Goal: Information Seeking & Learning: Learn about a topic

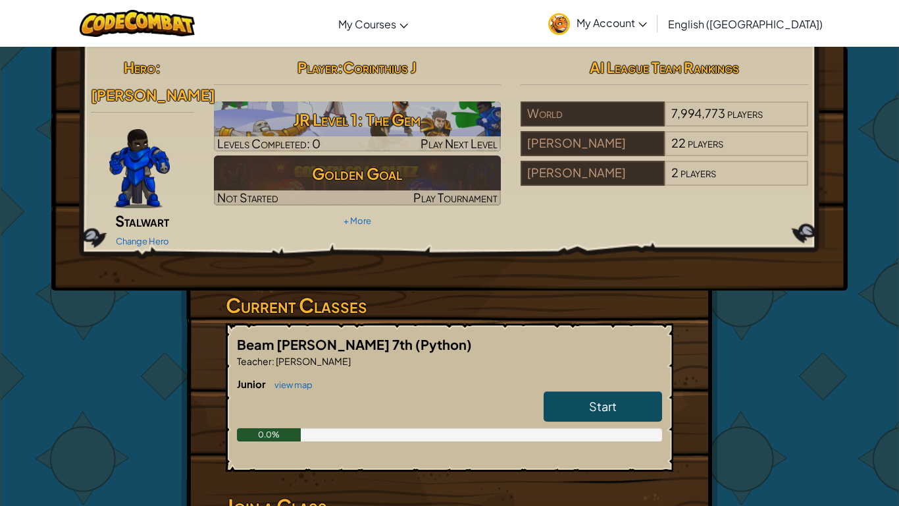
scroll to position [63, 0]
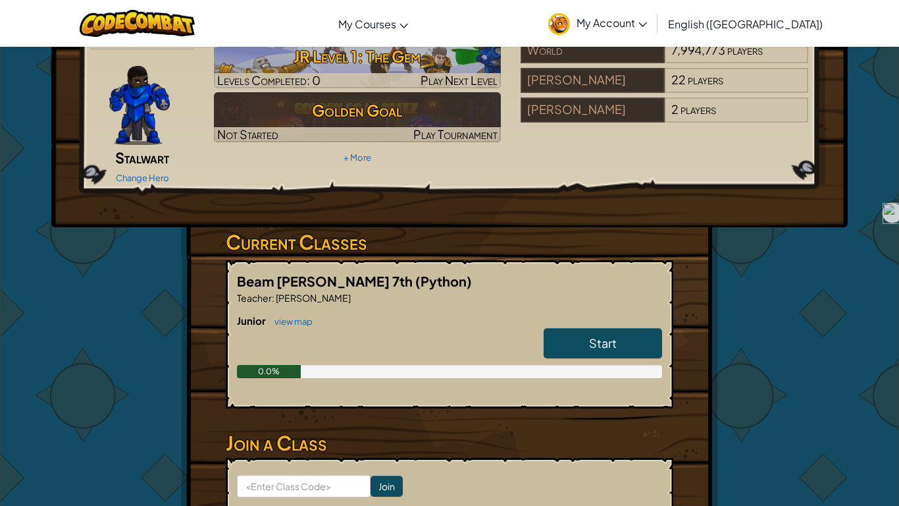
click at [587, 328] on link "Start" at bounding box center [603, 343] width 119 height 30
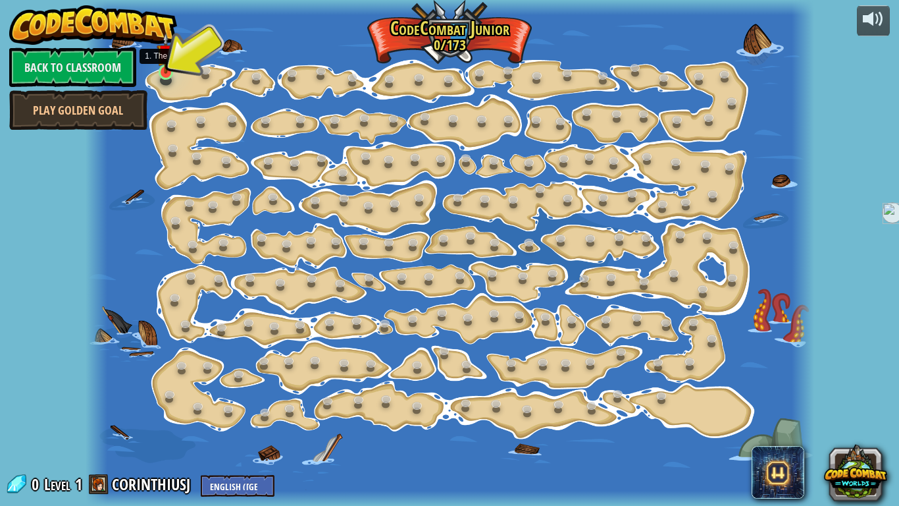
click at [164, 65] on img at bounding box center [166, 52] width 18 height 41
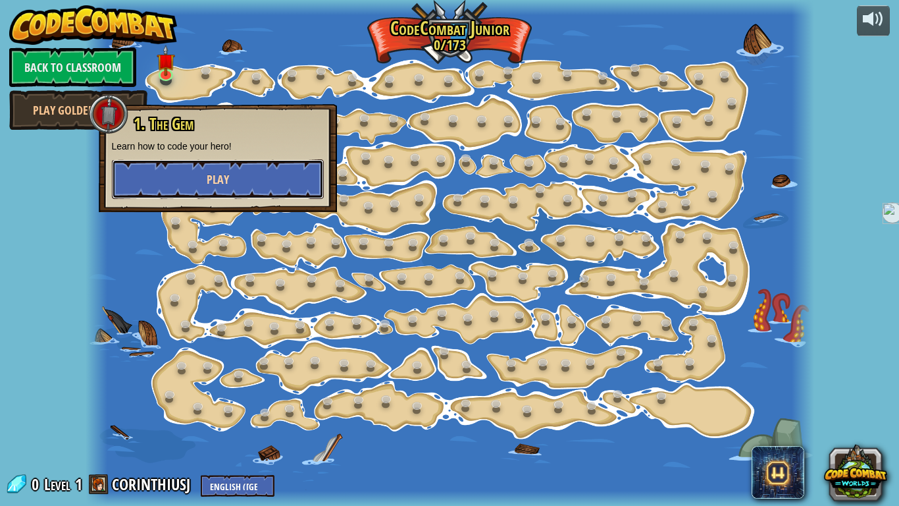
click at [192, 173] on button "Play" at bounding box center [218, 179] width 212 height 40
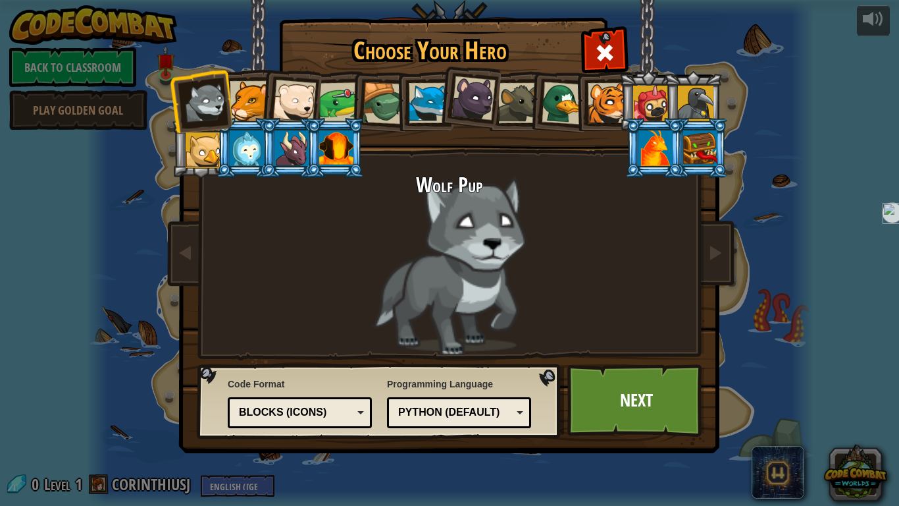
click at [192, 173] on li at bounding box center [200, 148] width 59 height 60
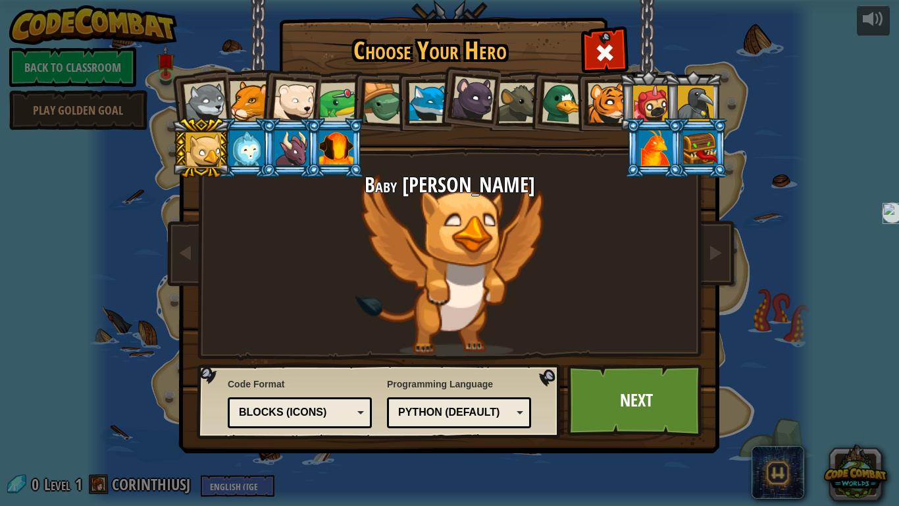
click at [592, 103] on div at bounding box center [608, 103] width 40 height 40
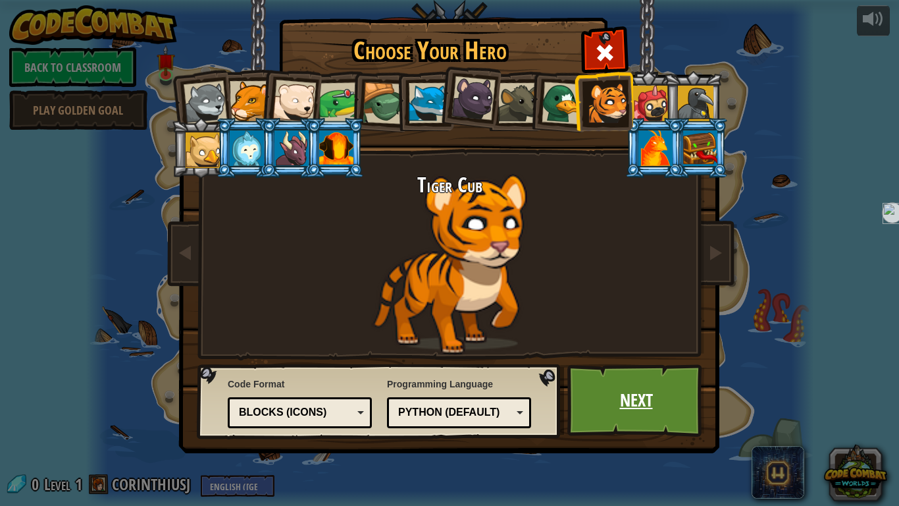
click at [610, 404] on link "Next" at bounding box center [637, 400] width 138 height 72
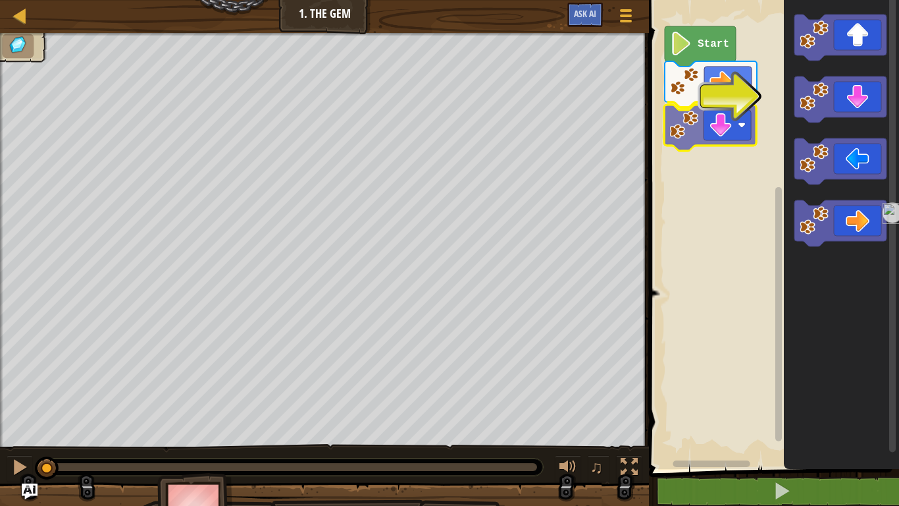
click at [712, 137] on div "Start" at bounding box center [772, 230] width 254 height 475
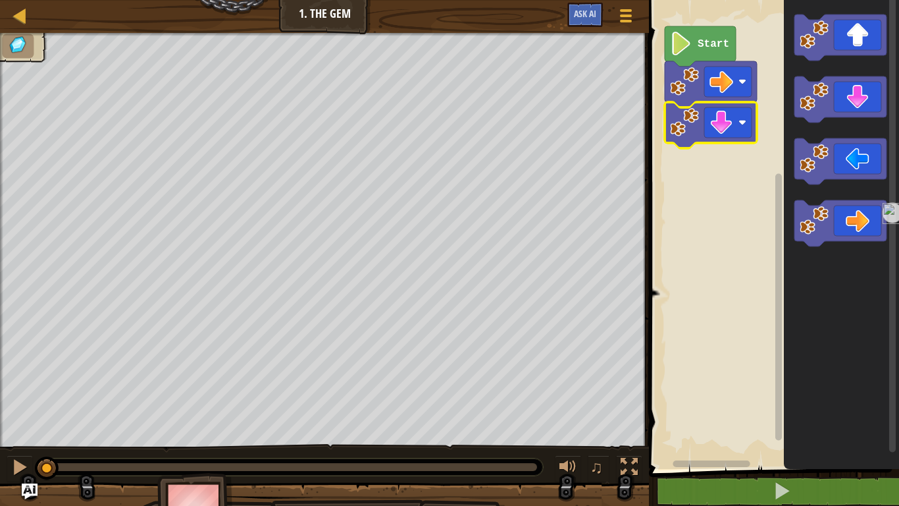
click at [708, 43] on text "Start" at bounding box center [714, 44] width 32 height 12
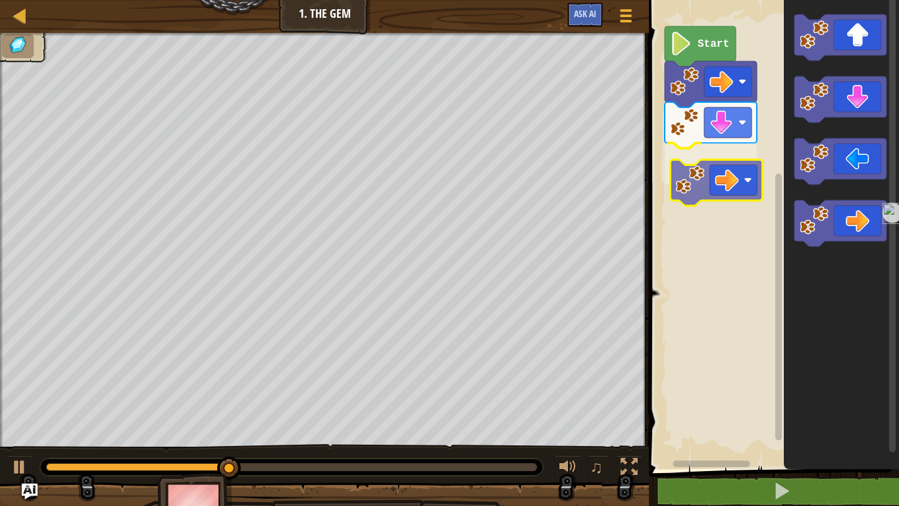
click at [713, 178] on div "Start" at bounding box center [772, 230] width 254 height 475
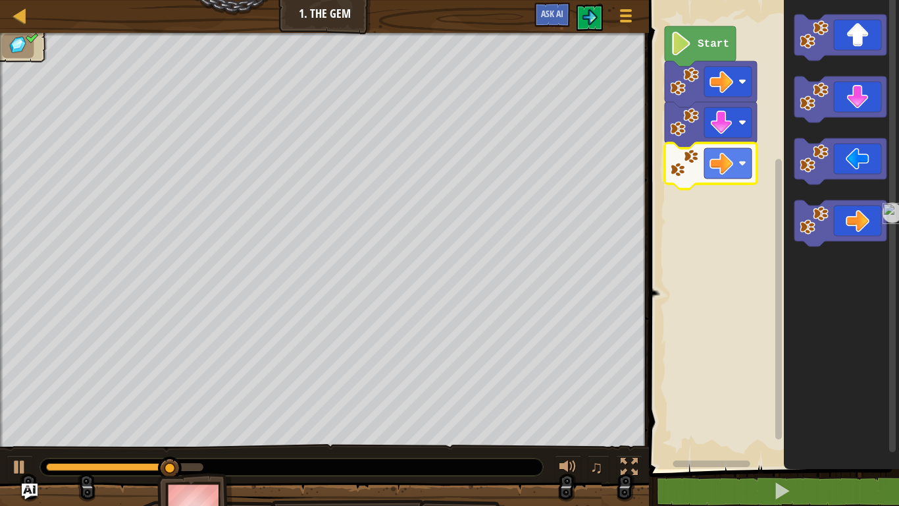
click at [717, 38] on text "Start" at bounding box center [714, 44] width 32 height 12
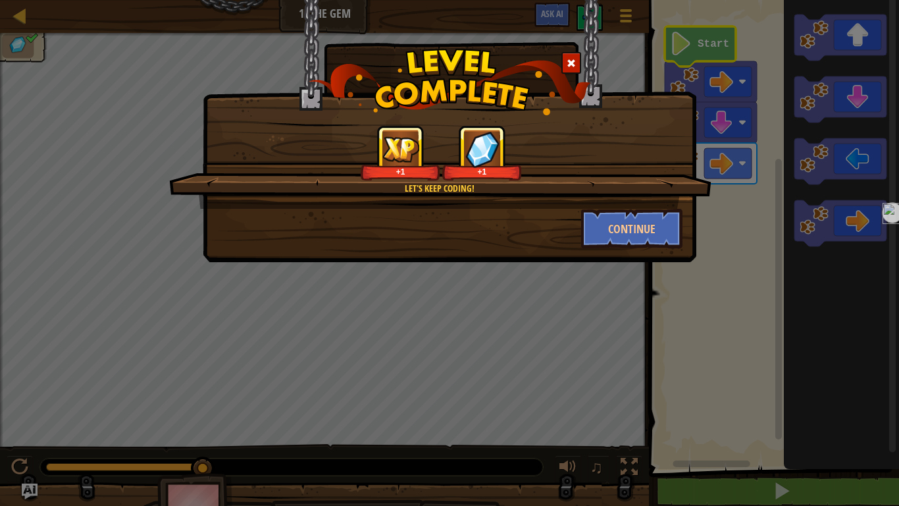
click at [582, 257] on div "Let's keep coding! +1 +1 Continue" at bounding box center [450, 131] width 494 height 262
click at [644, 219] on button "Continue" at bounding box center [632, 229] width 102 height 40
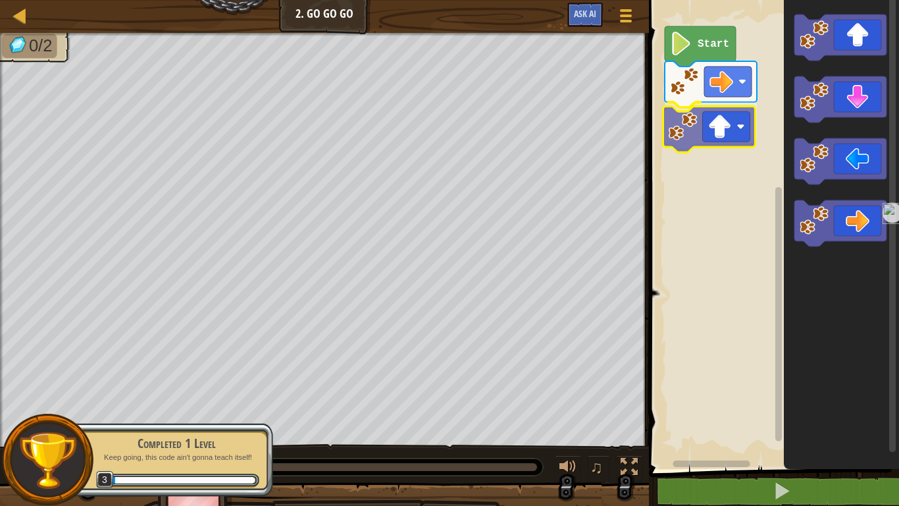
click at [722, 113] on div "Start" at bounding box center [772, 230] width 254 height 475
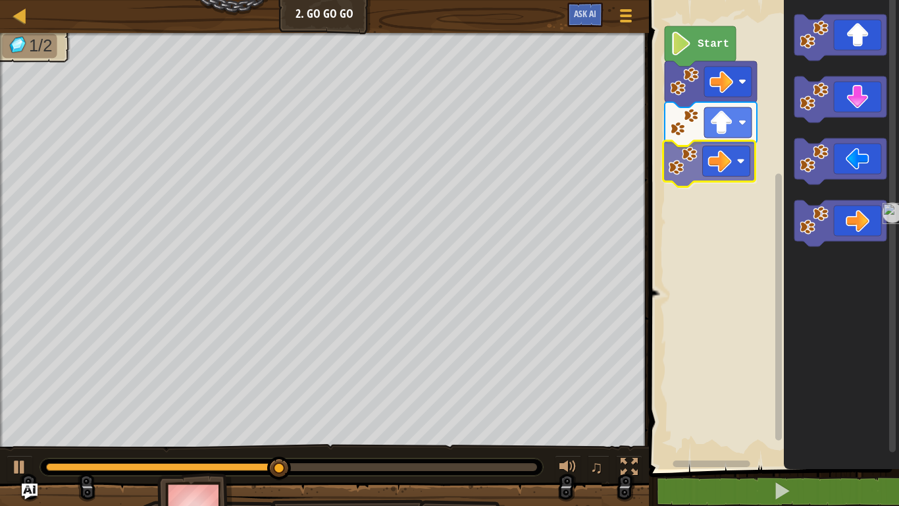
click at [716, 175] on div "Start" at bounding box center [772, 230] width 254 height 475
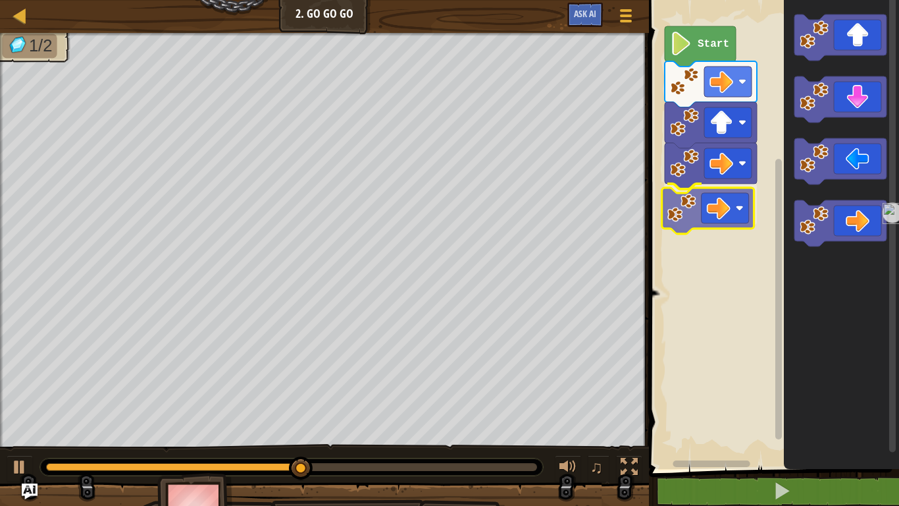
click at [681, 200] on div "Start" at bounding box center [772, 230] width 254 height 475
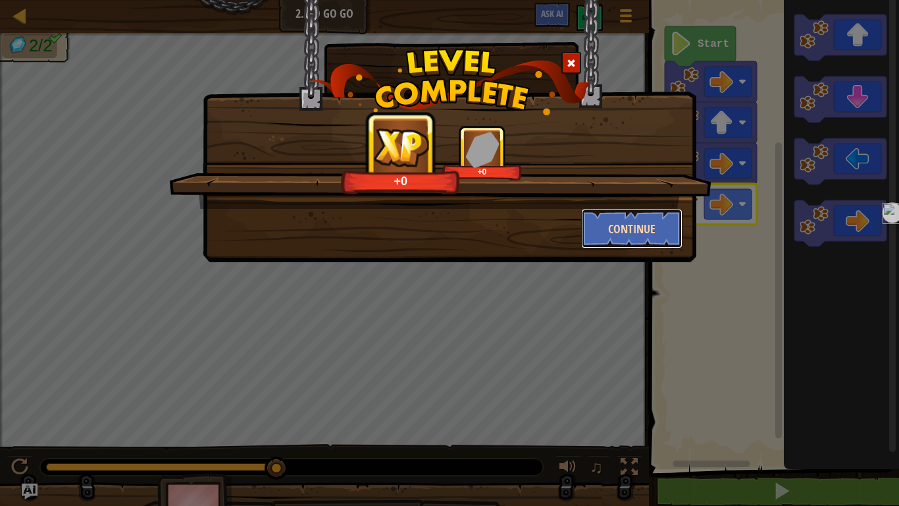
click at [641, 224] on button "Continue" at bounding box center [632, 229] width 102 height 40
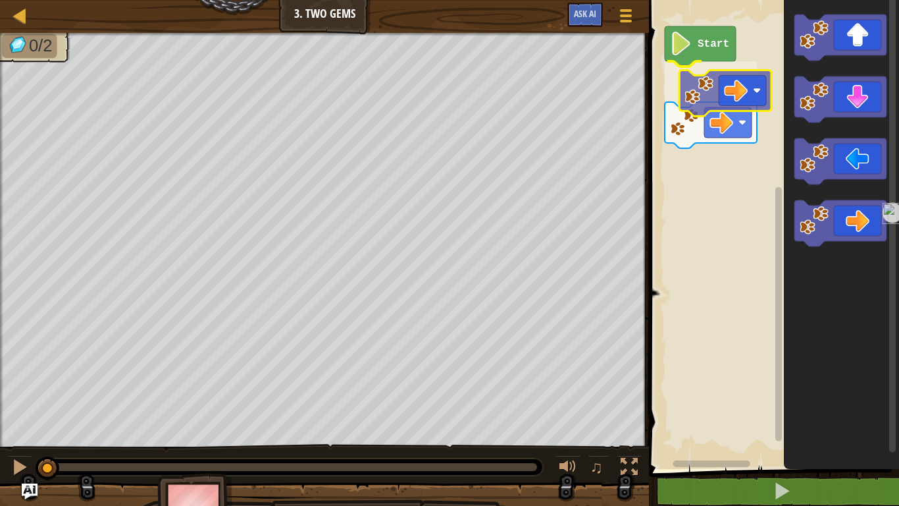
click at [682, 99] on div "Start" at bounding box center [772, 230] width 254 height 475
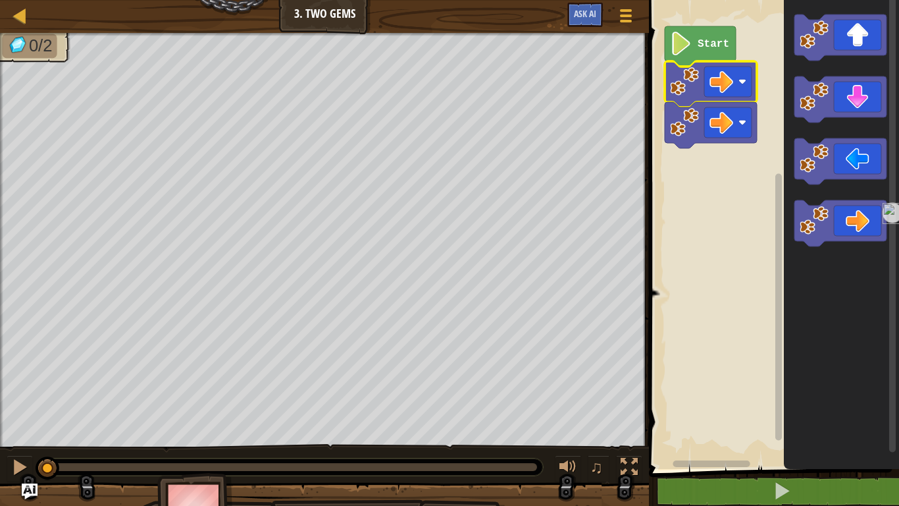
click at [727, 30] on icon "Blockly Workspace" at bounding box center [700, 46] width 71 height 40
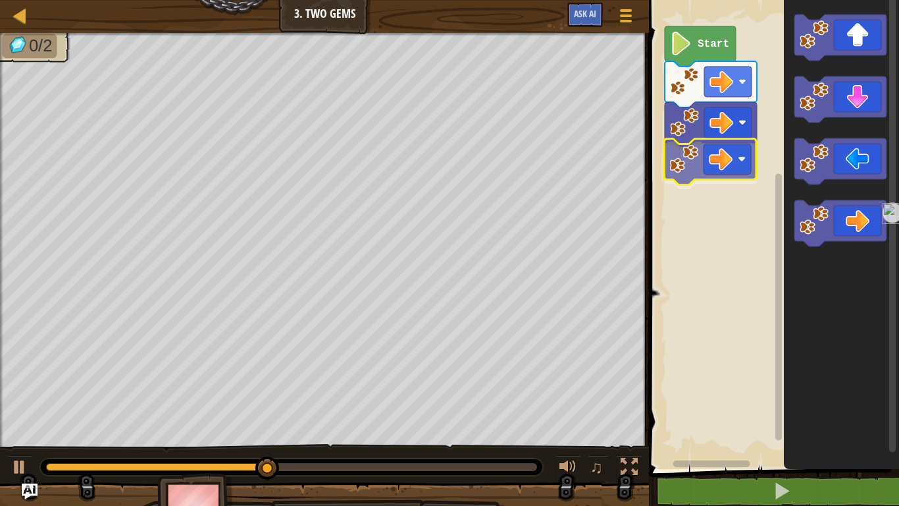
click at [699, 149] on div "Start" at bounding box center [772, 230] width 254 height 475
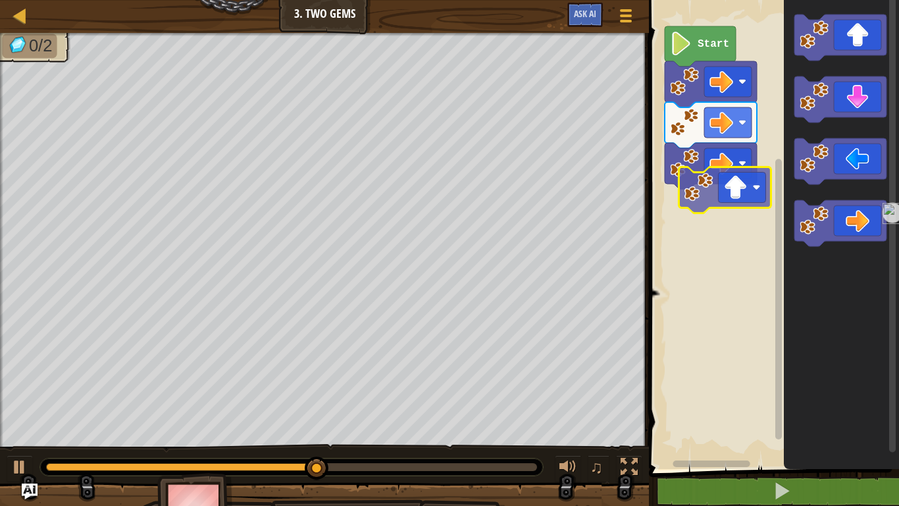
click at [728, 188] on div "Start" at bounding box center [772, 230] width 254 height 475
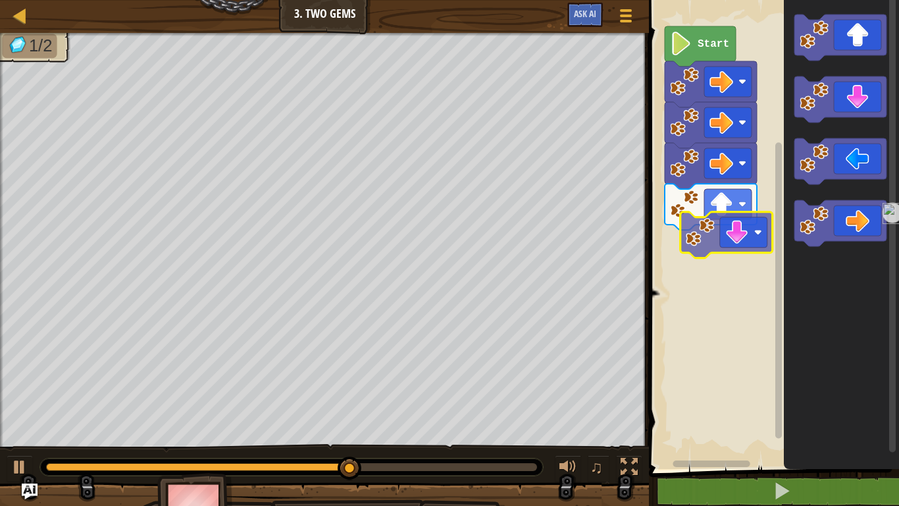
click at [723, 240] on div "Start" at bounding box center [772, 230] width 254 height 475
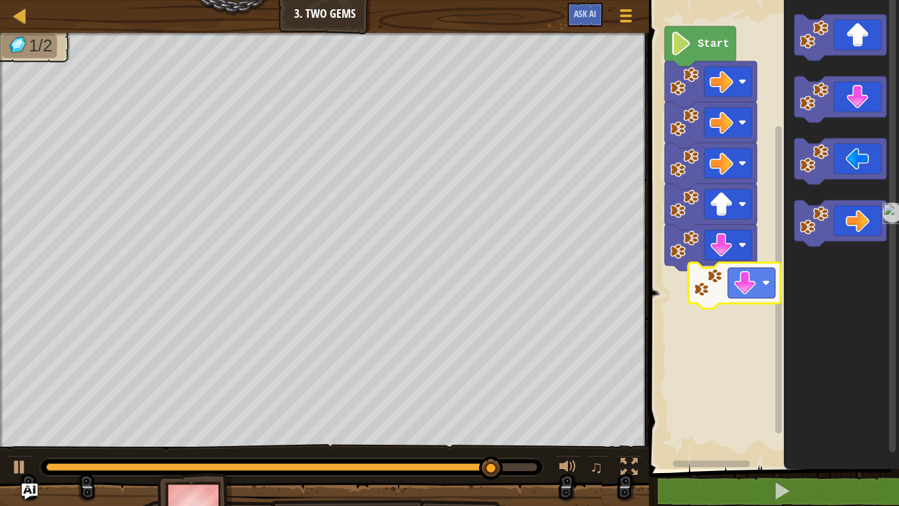
click at [722, 306] on div "Start" at bounding box center [772, 230] width 254 height 475
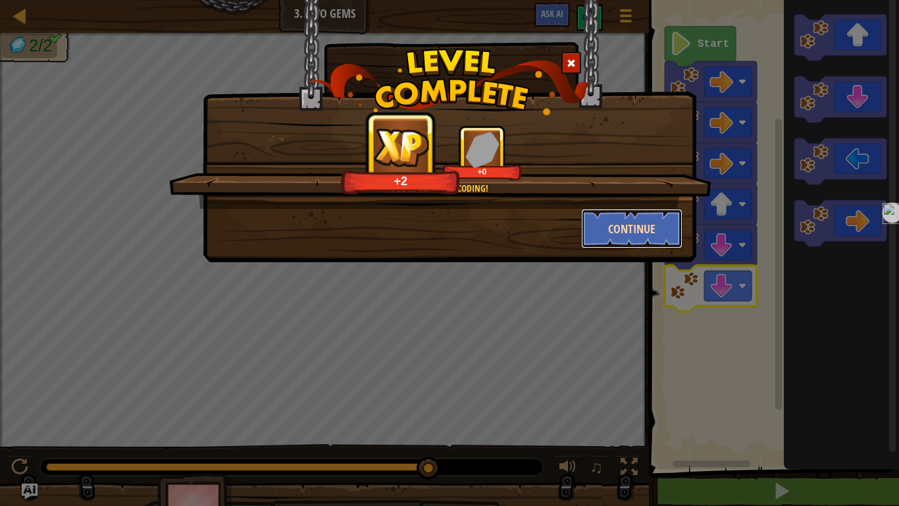
click at [643, 235] on button "Continue" at bounding box center [632, 229] width 102 height 40
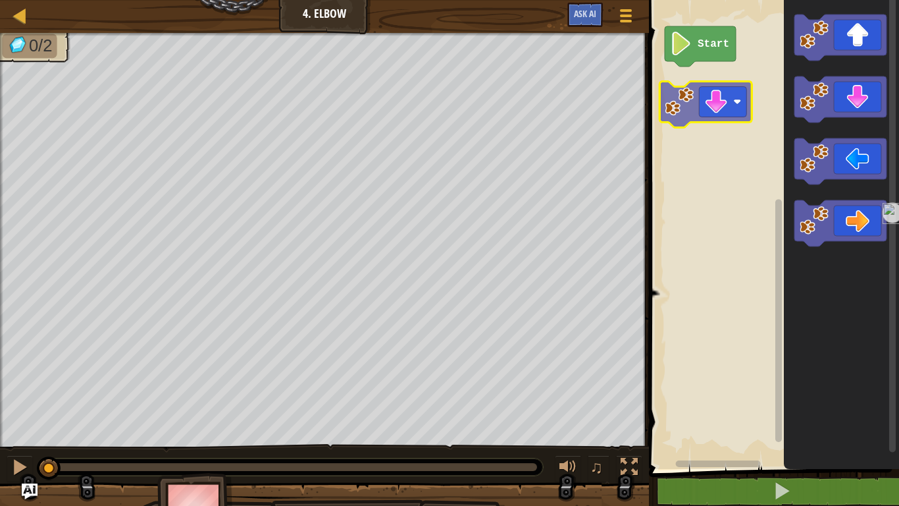
click at [709, 98] on div "Start" at bounding box center [772, 230] width 254 height 475
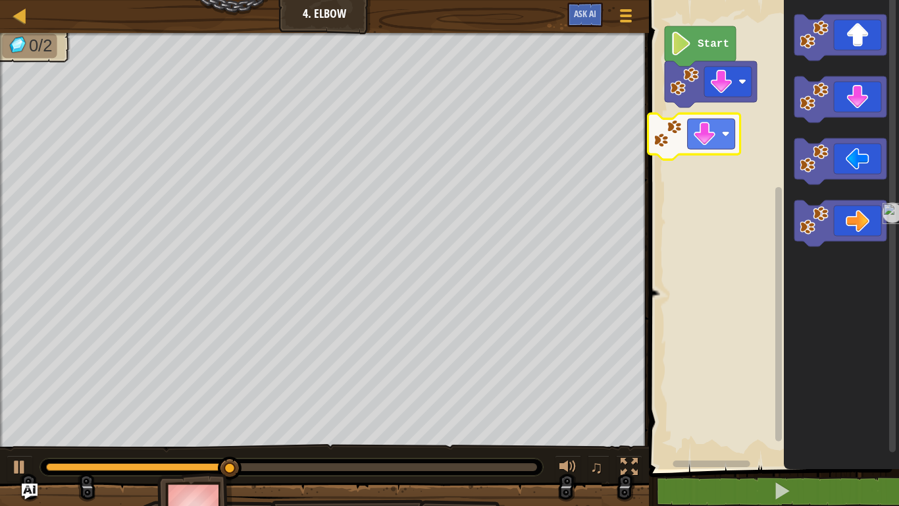
click at [707, 149] on div "Start" at bounding box center [772, 230] width 254 height 475
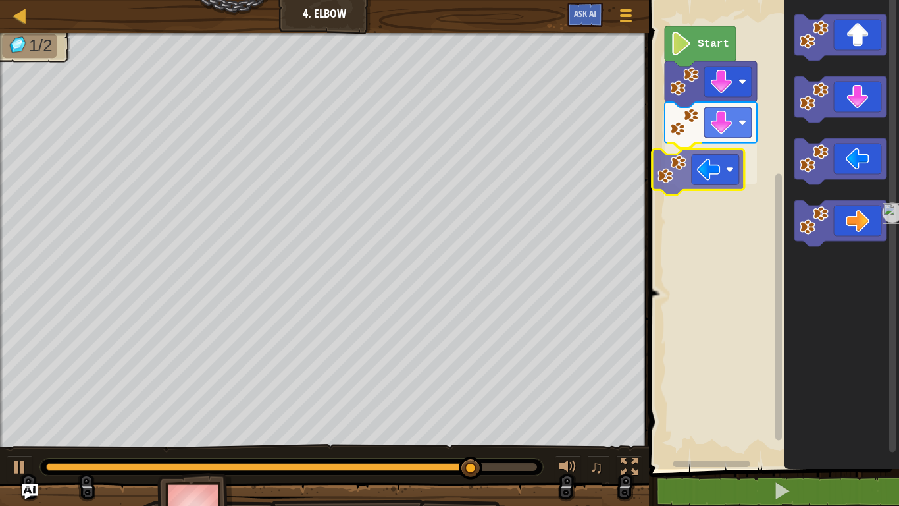
click at [678, 182] on div "Start" at bounding box center [772, 230] width 254 height 475
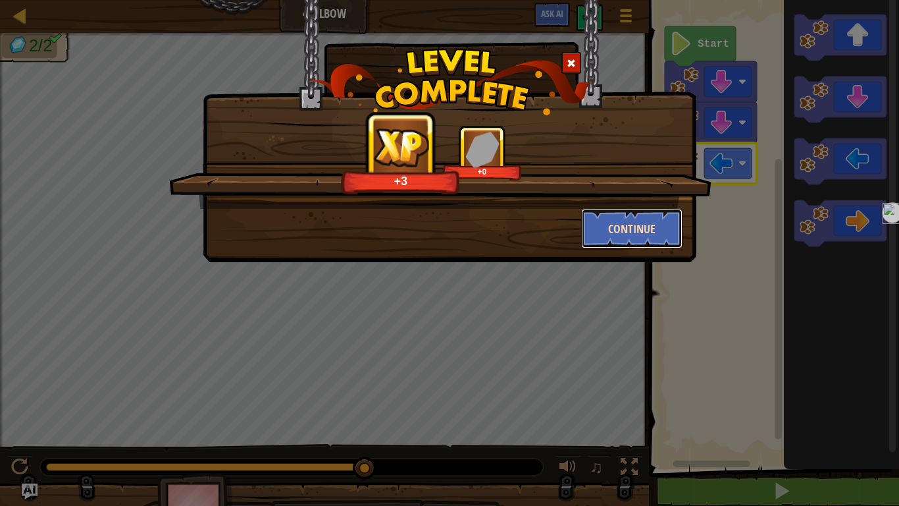
click at [633, 230] on button "Continue" at bounding box center [632, 229] width 102 height 40
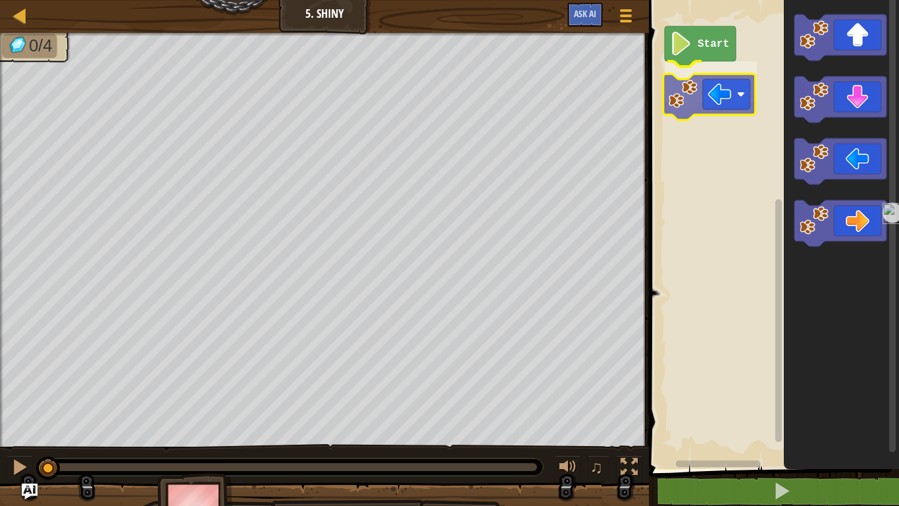
click at [736, 104] on div "Start" at bounding box center [772, 230] width 254 height 475
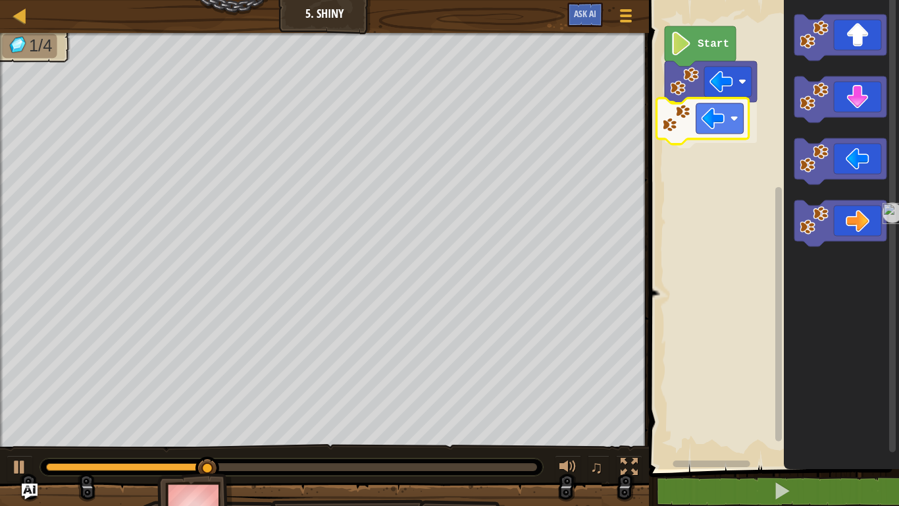
click at [696, 116] on div "Start" at bounding box center [772, 230] width 254 height 475
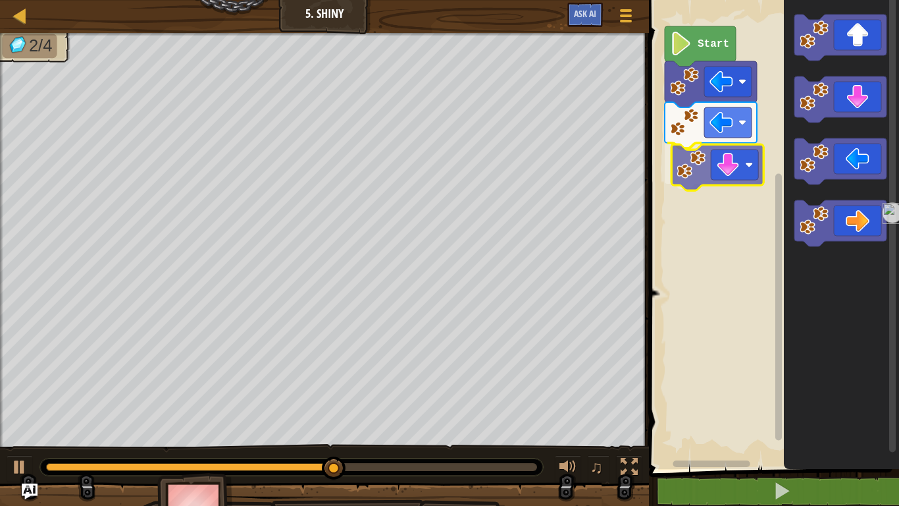
click at [728, 161] on div "Start" at bounding box center [772, 230] width 254 height 475
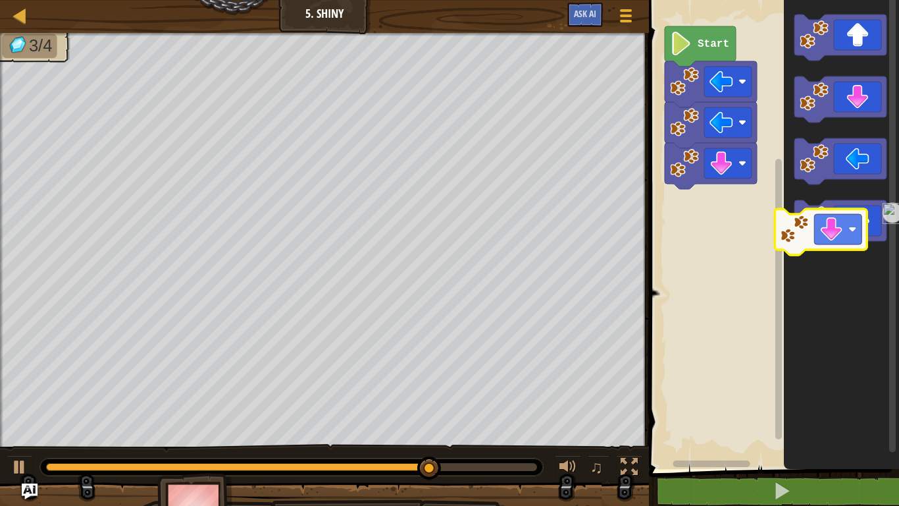
click at [829, 265] on icon "Blockly Workspace" at bounding box center [841, 230] width 115 height 475
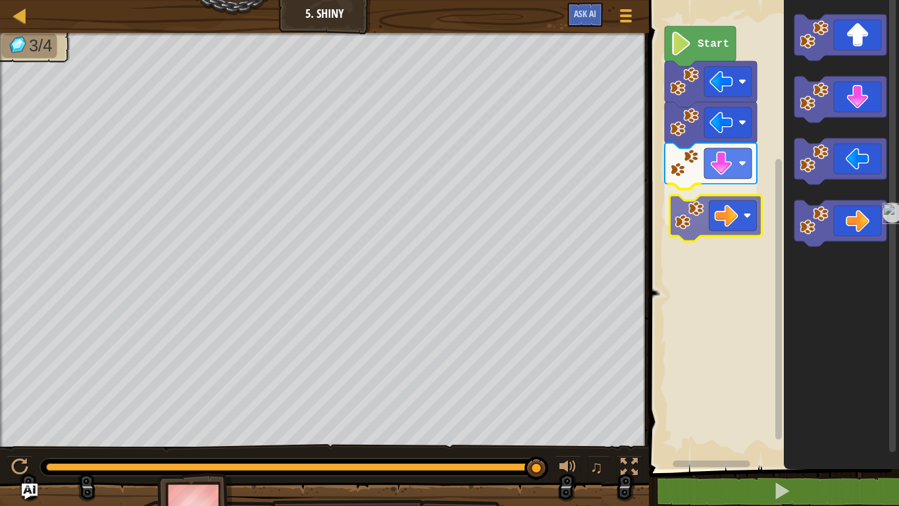
click at [743, 208] on div "Start" at bounding box center [772, 230] width 254 height 475
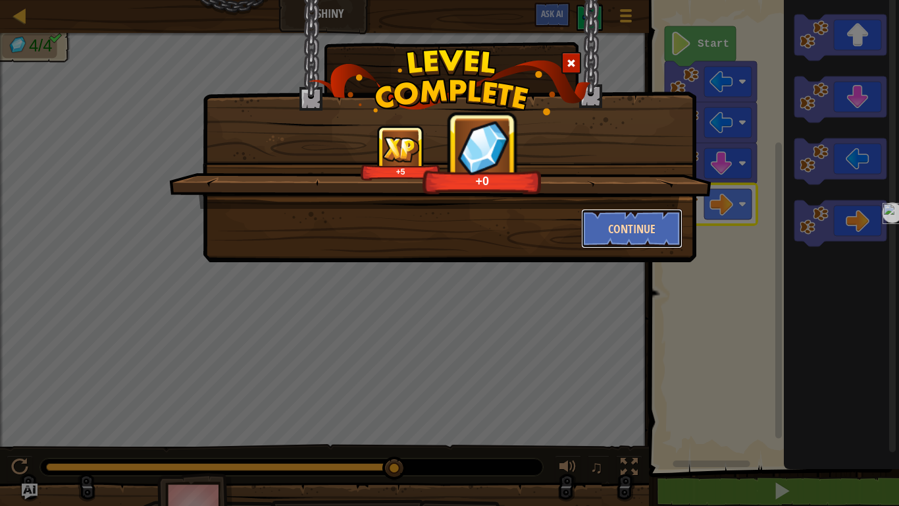
click at [659, 223] on button "Continue" at bounding box center [632, 229] width 102 height 40
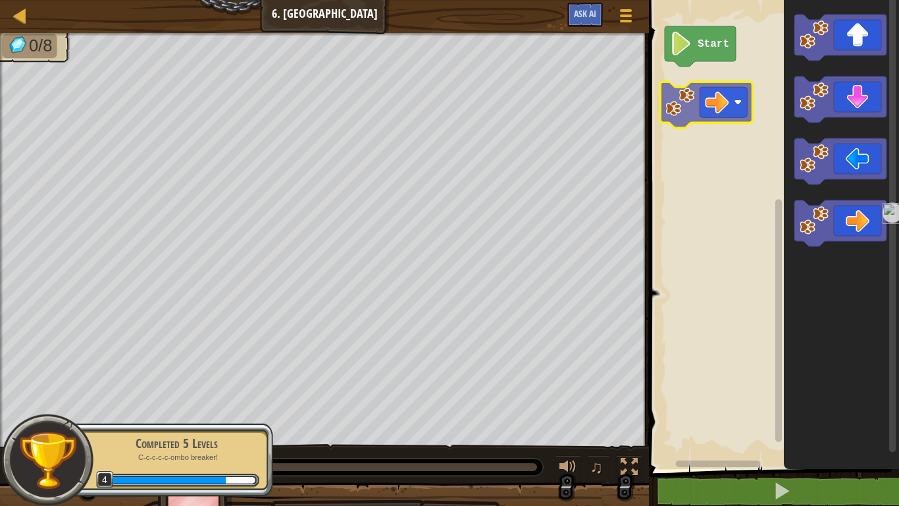
click at [717, 80] on div "Start" at bounding box center [772, 230] width 254 height 475
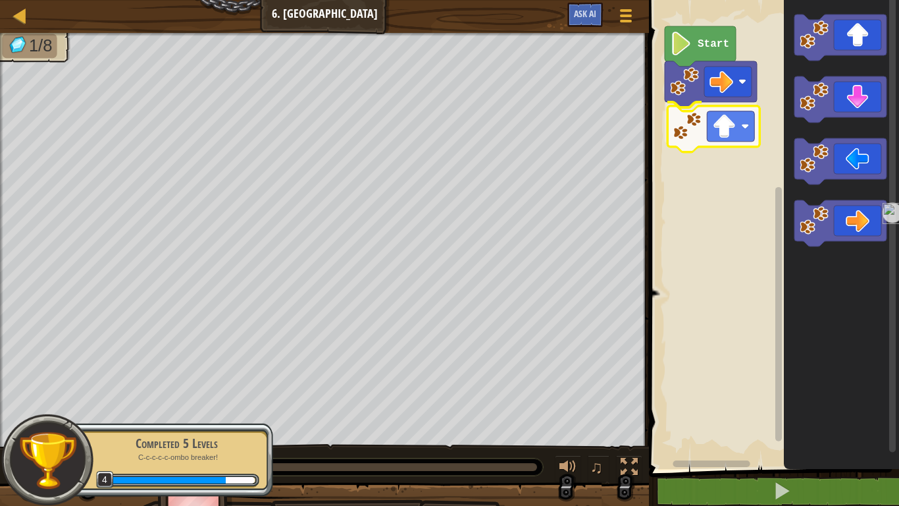
click at [720, 141] on div "Start" at bounding box center [772, 230] width 254 height 475
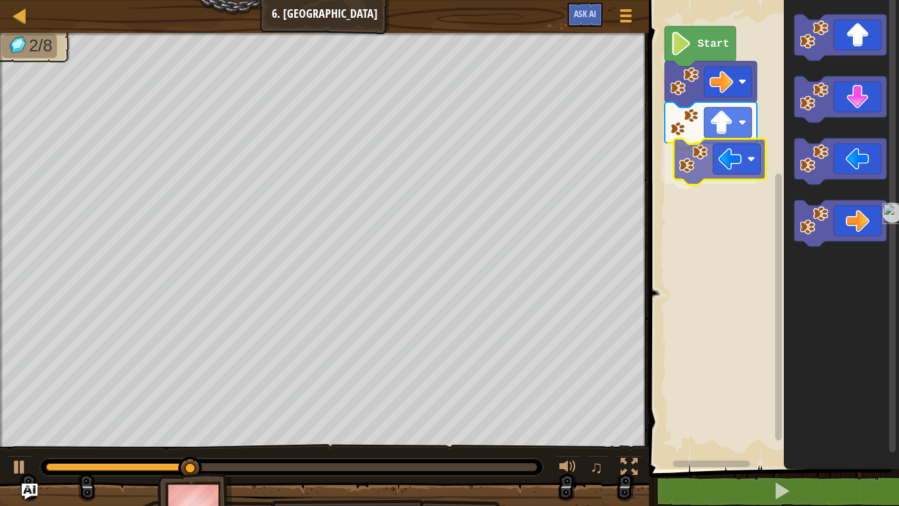
click at [727, 184] on div "Start" at bounding box center [772, 230] width 254 height 475
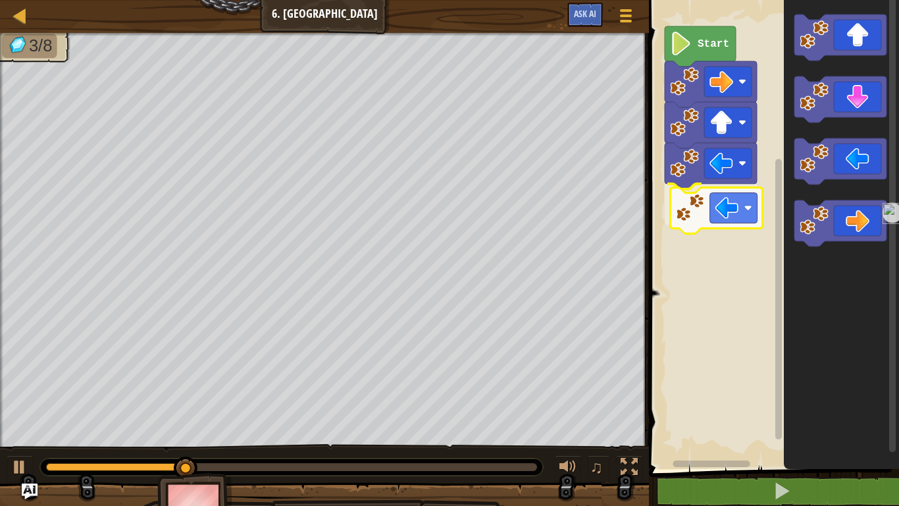
click at [703, 216] on div "Start" at bounding box center [772, 230] width 254 height 475
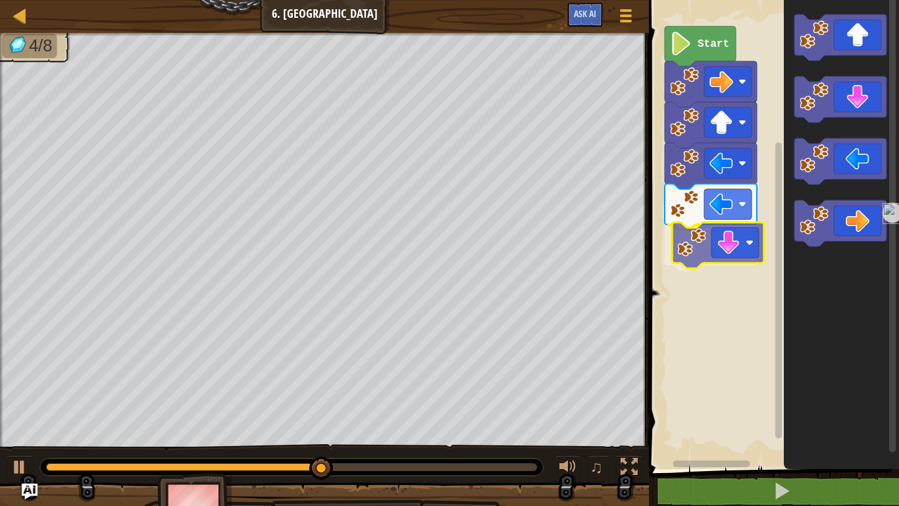
click at [710, 238] on div "Start" at bounding box center [772, 230] width 254 height 475
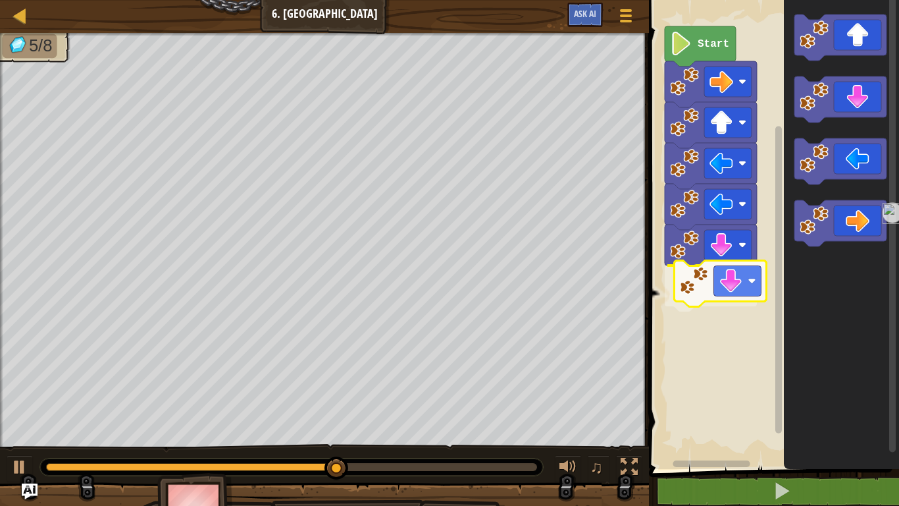
click at [719, 273] on div "Start" at bounding box center [772, 230] width 254 height 475
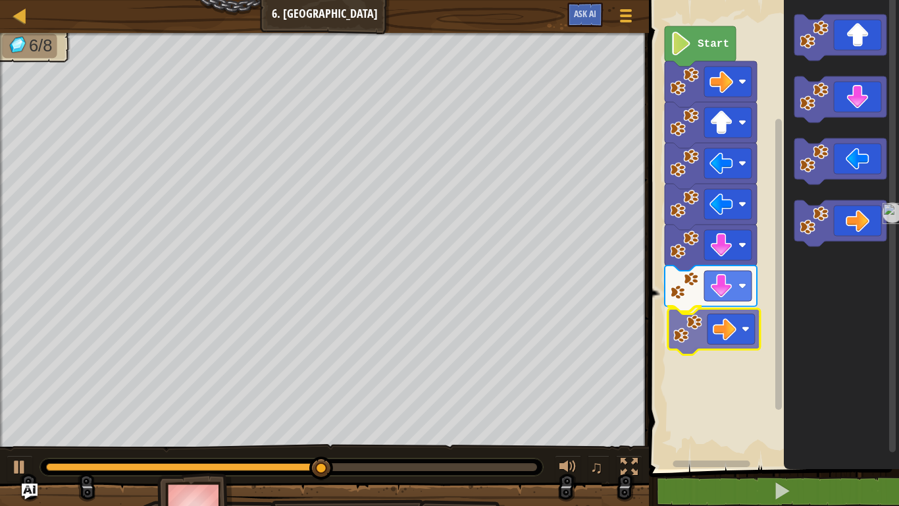
click at [696, 348] on div "Start" at bounding box center [772, 230] width 254 height 475
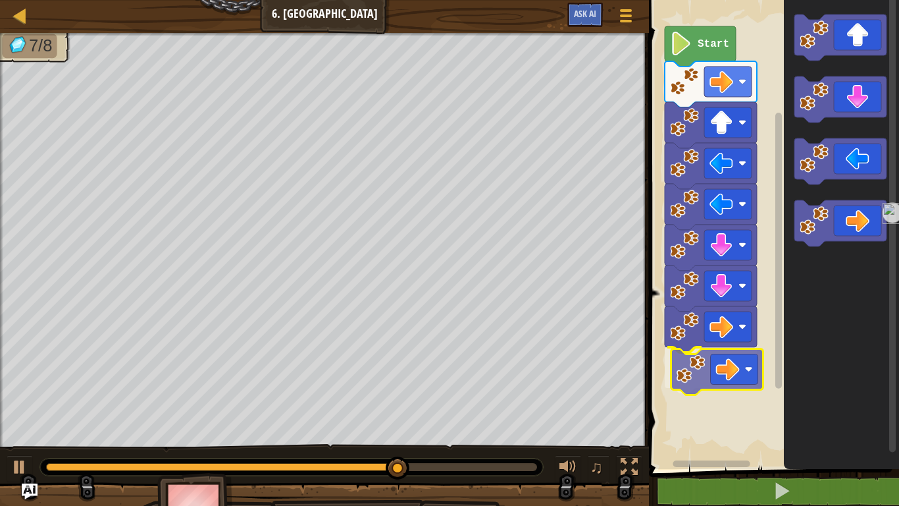
click at [708, 381] on div "Start" at bounding box center [772, 230] width 254 height 475
